Goal: Navigation & Orientation: Find specific page/section

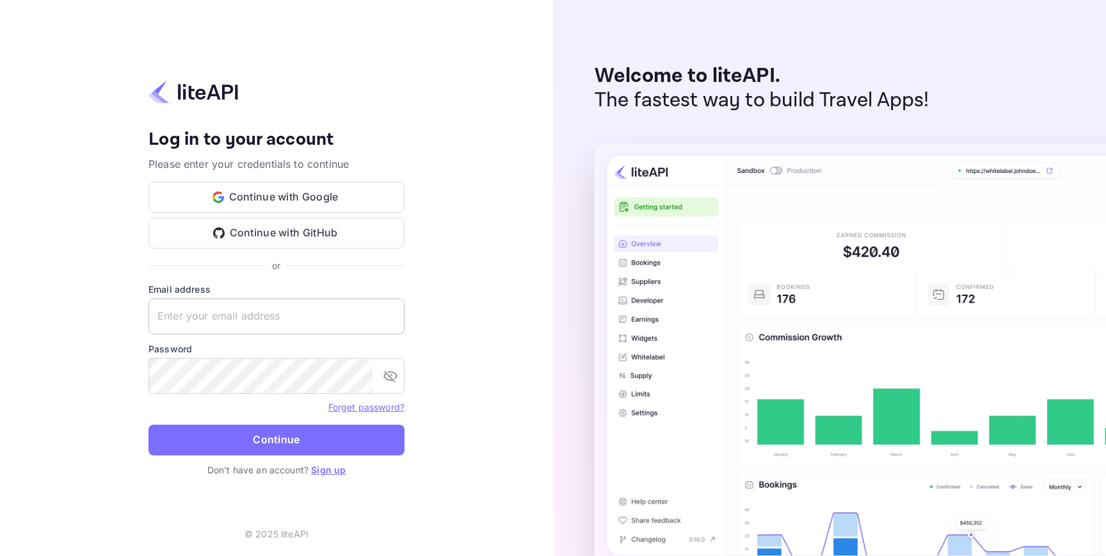
click at [323, 318] on input "text" at bounding box center [276, 316] width 256 height 36
type input "[EMAIL_ADDRESS][DOMAIN_NAME]"
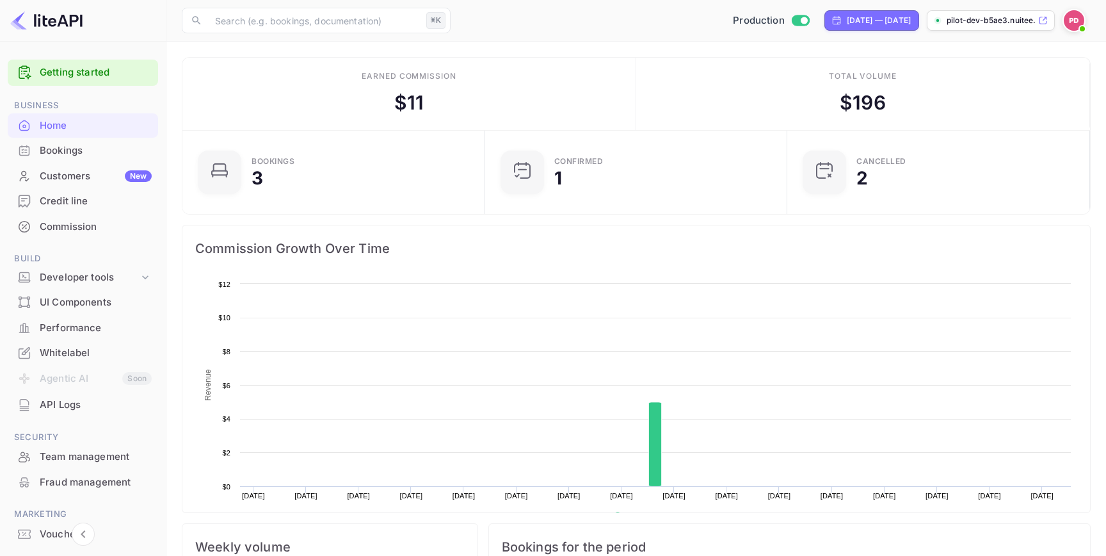
scroll to position [208, 295]
click at [81, 184] on div "Customers New" at bounding box center [83, 176] width 150 height 25
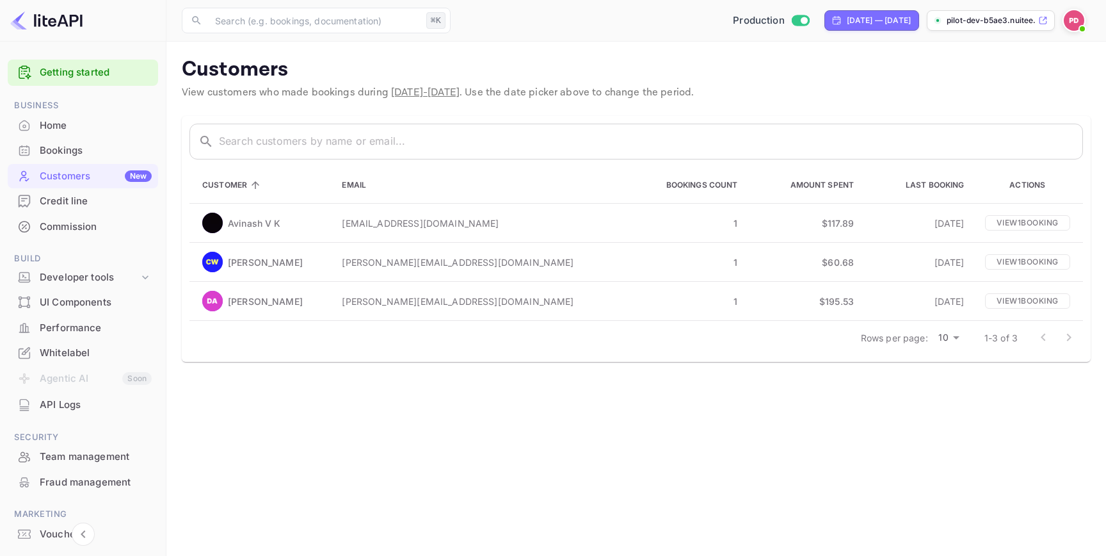
click at [93, 205] on div "Credit line" at bounding box center [96, 201] width 112 height 15
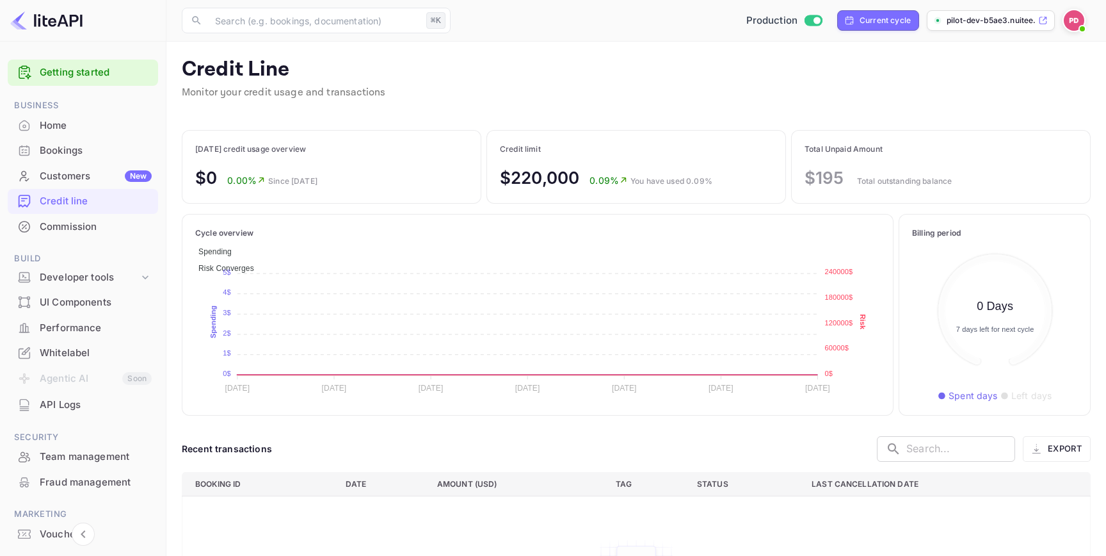
scroll to position [1, 1]
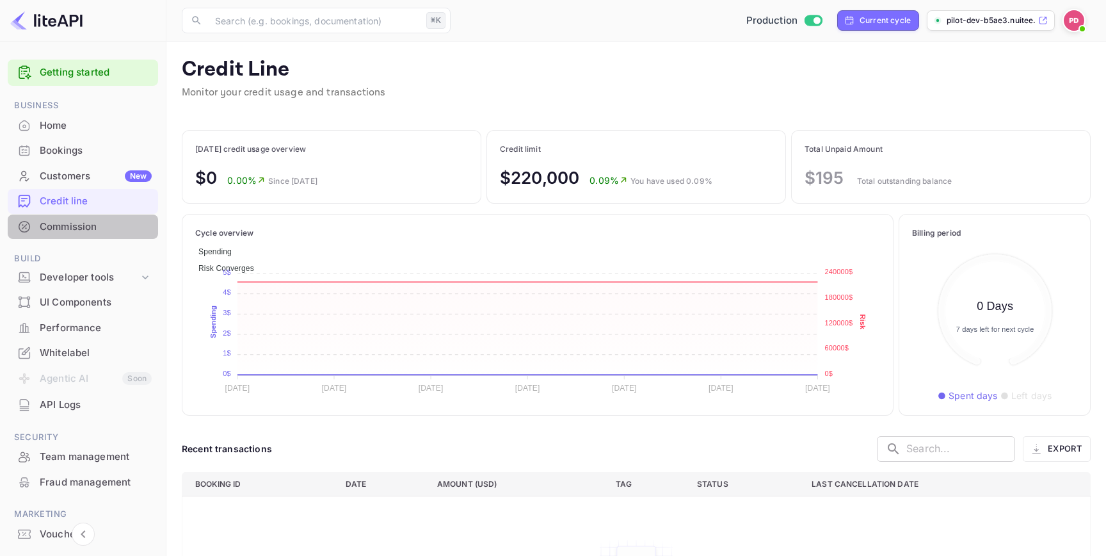
click at [84, 218] on div "Commission" at bounding box center [83, 226] width 150 height 25
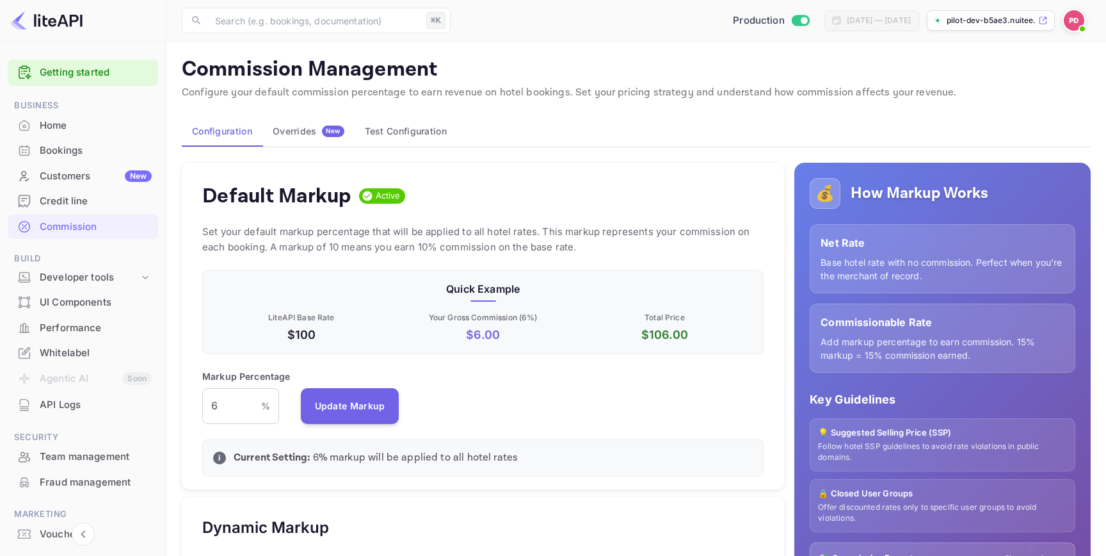
click at [310, 128] on div "Overrides New" at bounding box center [309, 131] width 72 height 12
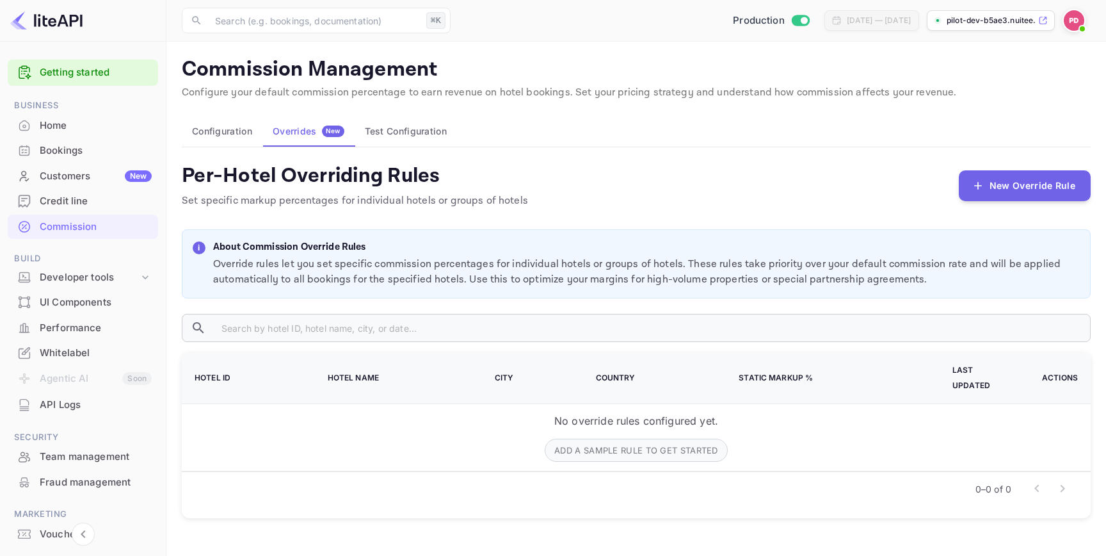
click at [385, 142] on button "Test Configuration" at bounding box center [406, 131] width 102 height 31
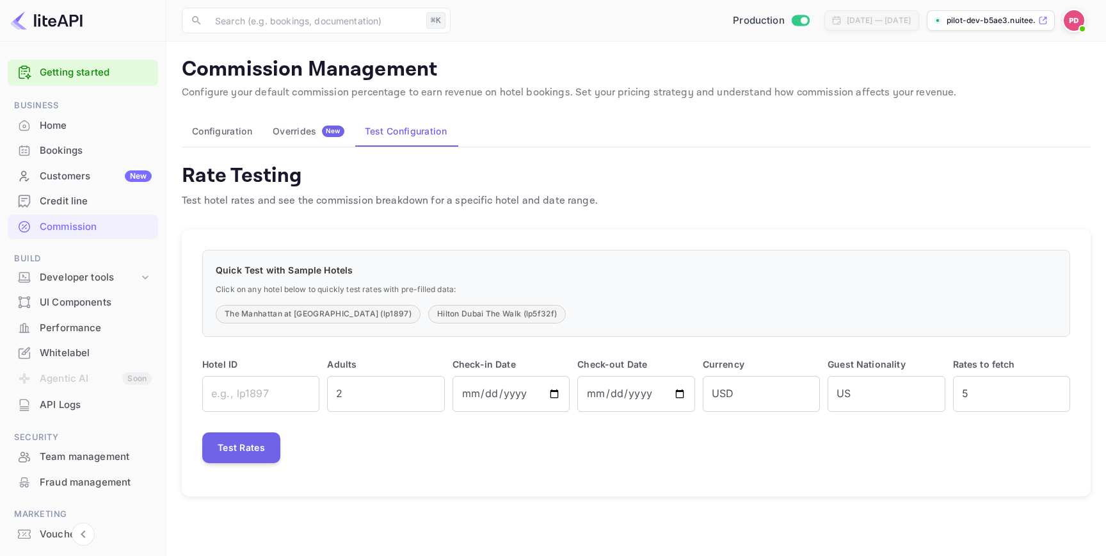
scroll to position [61, 0]
